Goal: Check status: Check status

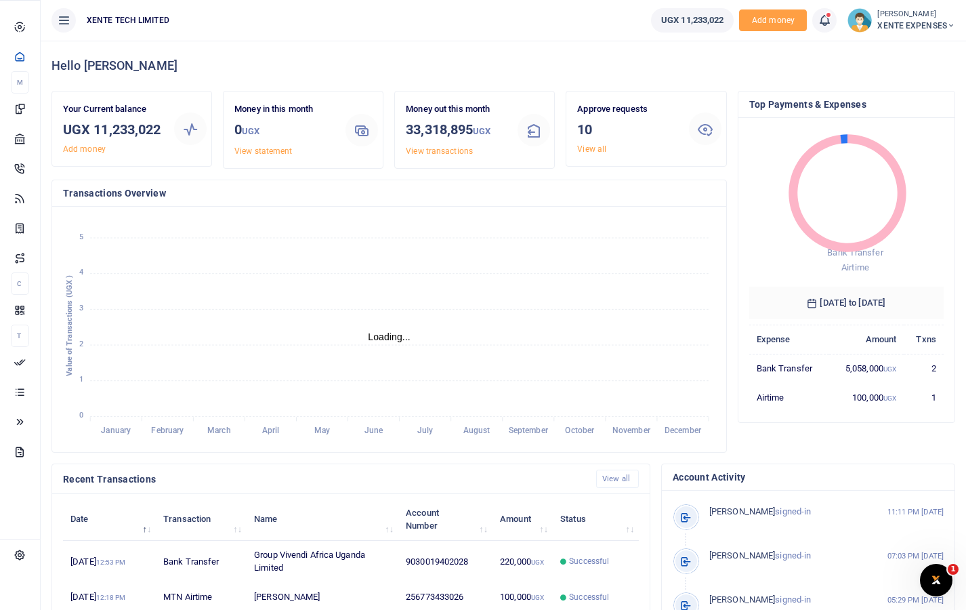
scroll to position [11, 11]
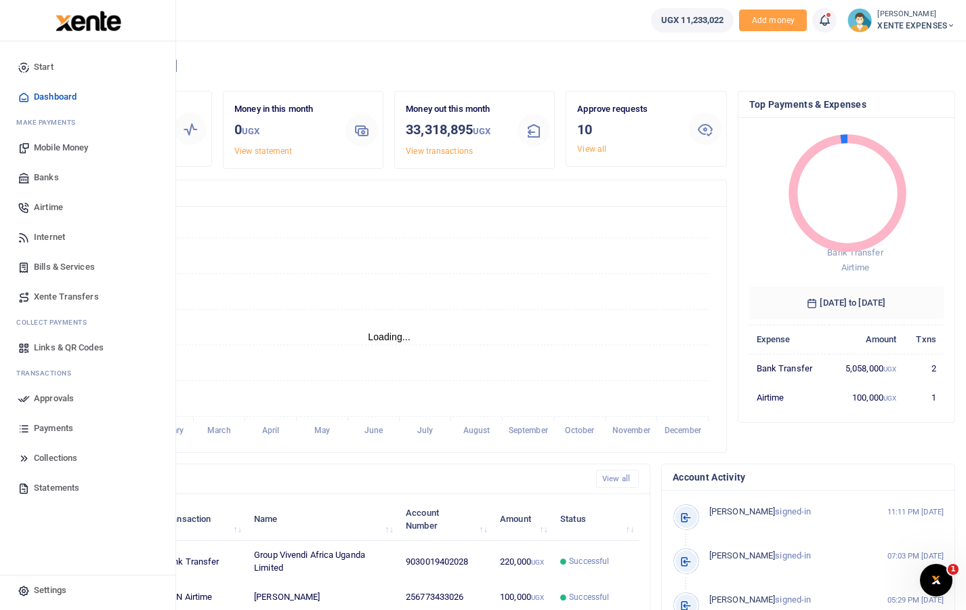
click at [58, 403] on span "Approvals" at bounding box center [54, 398] width 40 height 14
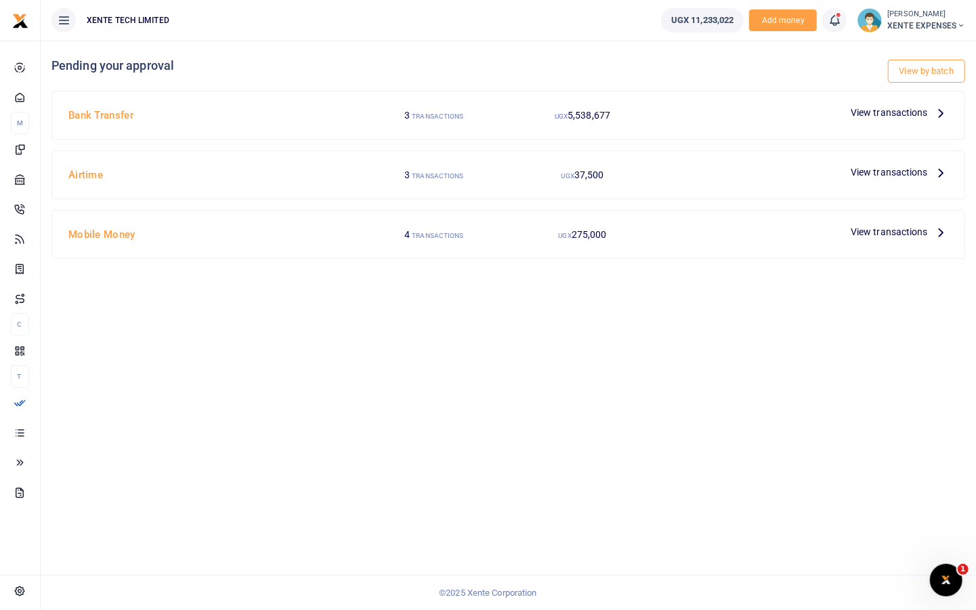
click at [873, 116] on span "View transactions" at bounding box center [889, 112] width 77 height 15
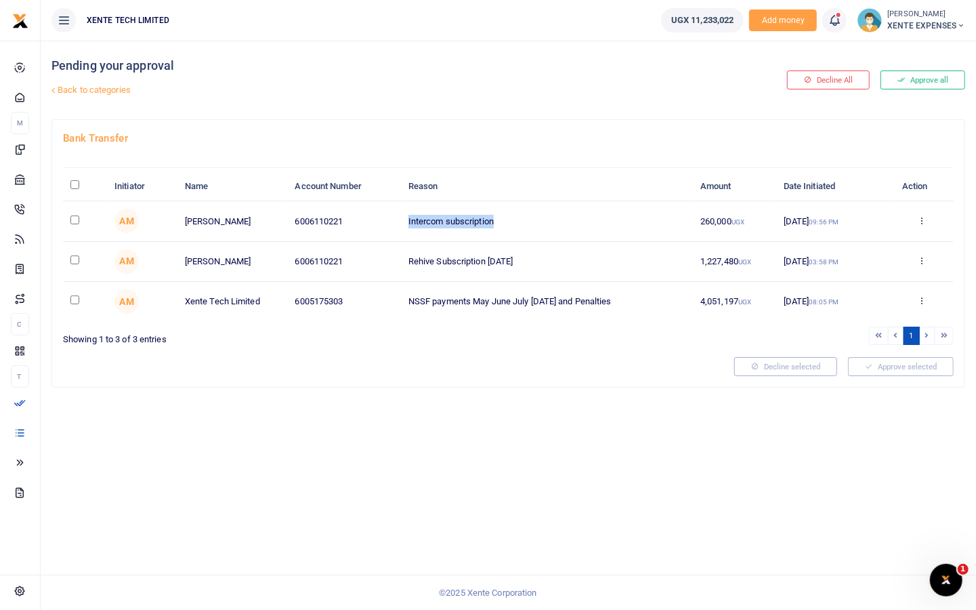
drag, startPoint x: 407, startPoint y: 217, endPoint x: 537, endPoint y: 225, distance: 130.3
click at [537, 225] on td "Intercom subscription" at bounding box center [547, 221] width 292 height 40
drag, startPoint x: 407, startPoint y: 257, endPoint x: 584, endPoint y: 264, distance: 176.9
click at [584, 264] on td "Rehive Subscription [DATE]" at bounding box center [547, 262] width 292 height 40
drag, startPoint x: 407, startPoint y: 296, endPoint x: 645, endPoint y: 310, distance: 238.1
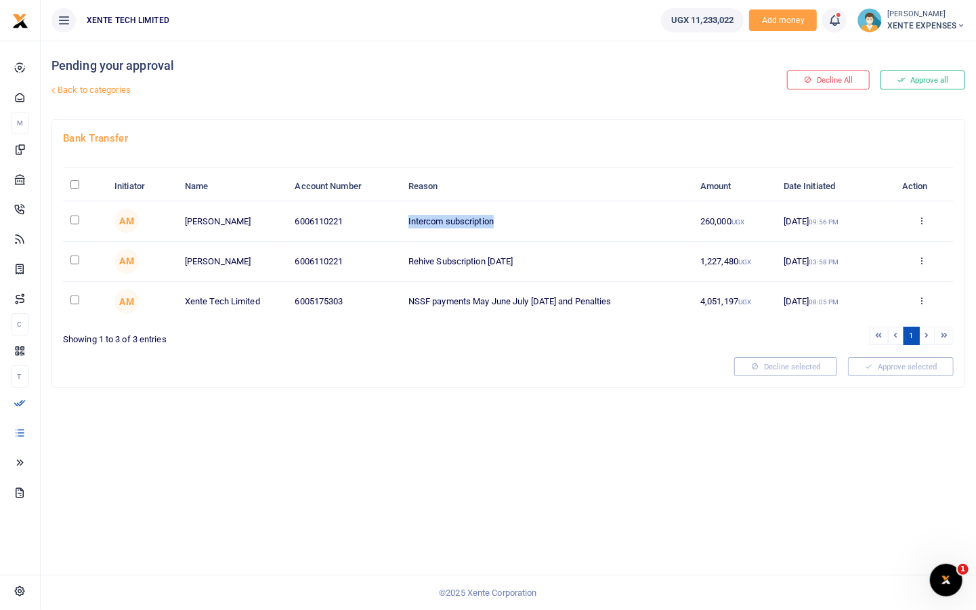
click at [645, 310] on td "NSSF payments May June July [DATE] and Penalties" at bounding box center [547, 301] width 292 height 39
click at [740, 410] on div "Pending your approval Back to categories Decline All Approve all Bank Transfer …" at bounding box center [508, 325] width 935 height 569
